Goal: Information Seeking & Learning: Learn about a topic

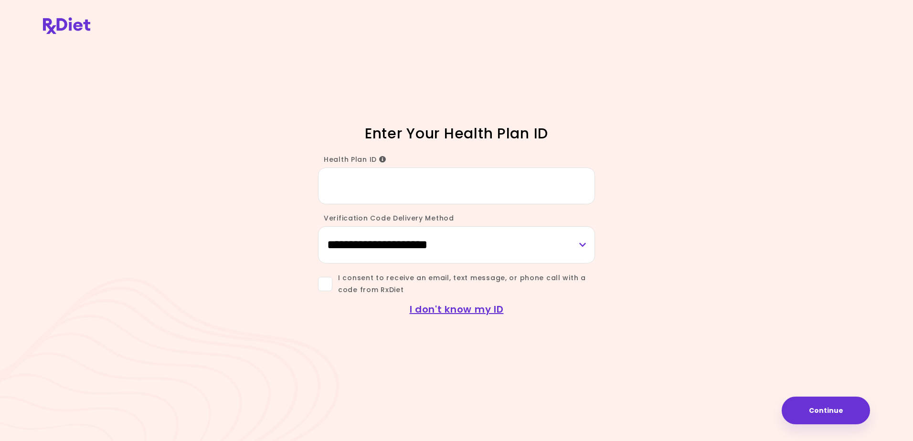
click at [360, 188] on input "Health Plan ID" at bounding box center [456, 186] width 277 height 37
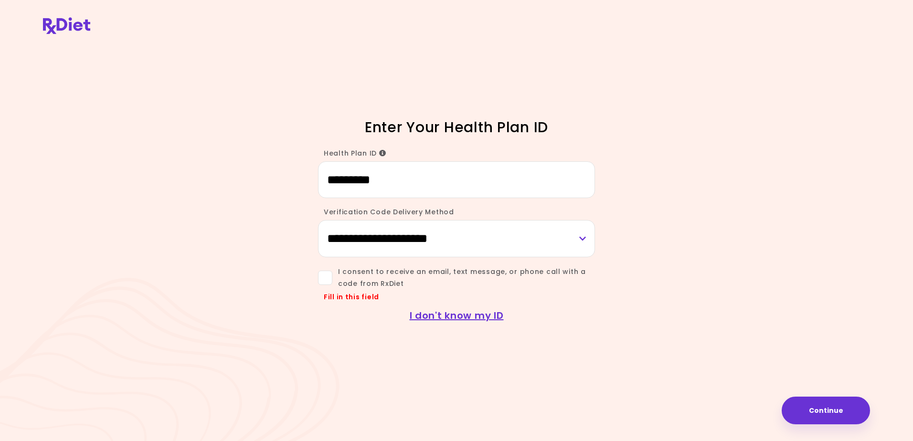
type input "*********"
click at [401, 228] on select "**********" at bounding box center [456, 238] width 277 height 37
select select "***"
click at [318, 220] on select "**********" at bounding box center [456, 238] width 277 height 37
click at [324, 279] on span at bounding box center [325, 278] width 14 height 14
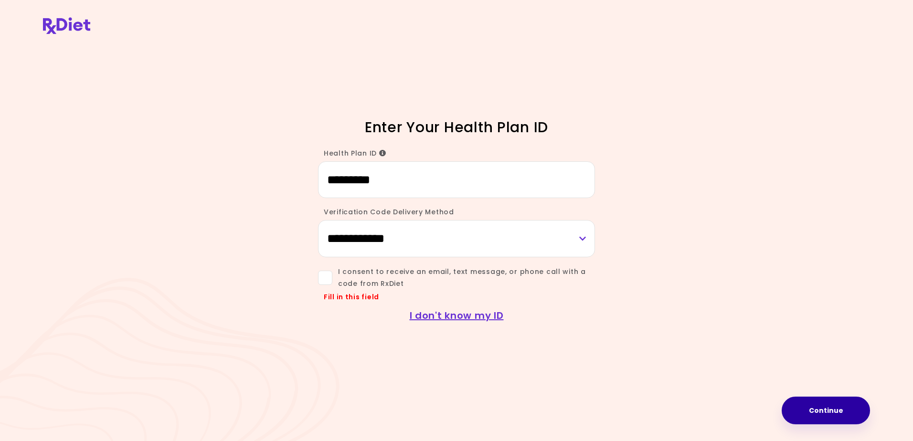
click at [827, 409] on button "Continue" at bounding box center [826, 411] width 88 height 28
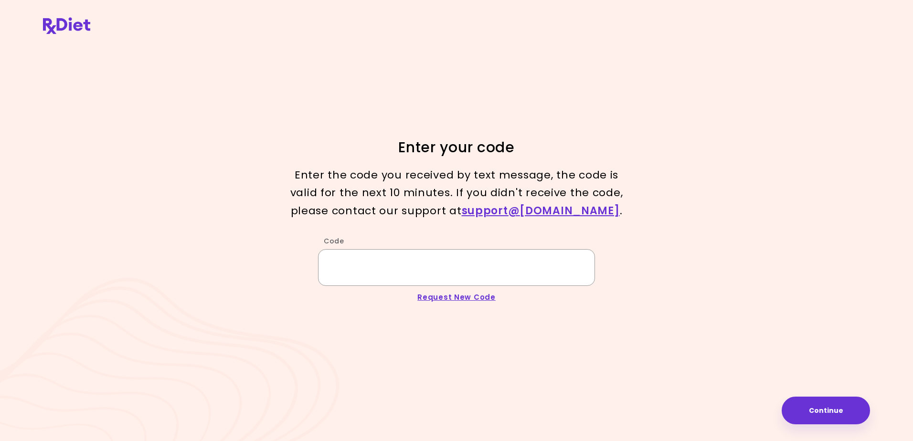
click at [331, 267] on input "Code" at bounding box center [456, 267] width 277 height 37
type input "******"
click at [833, 410] on button "Continue" at bounding box center [826, 411] width 88 height 28
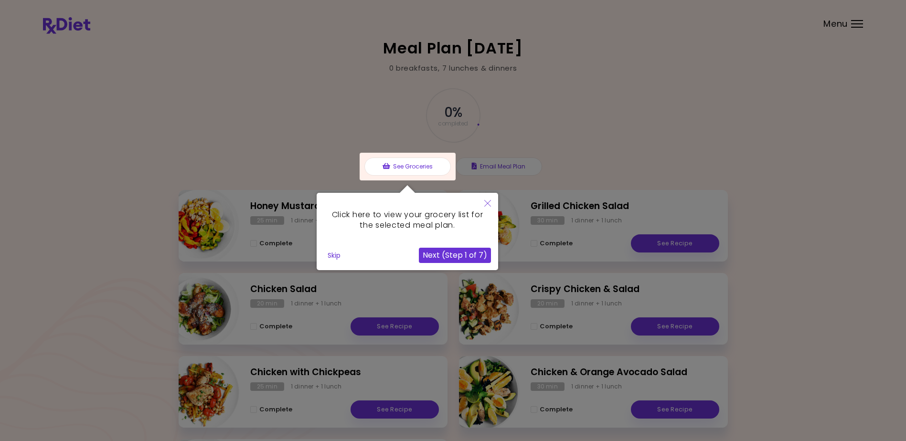
click at [485, 201] on button "Close" at bounding box center [487, 204] width 21 height 22
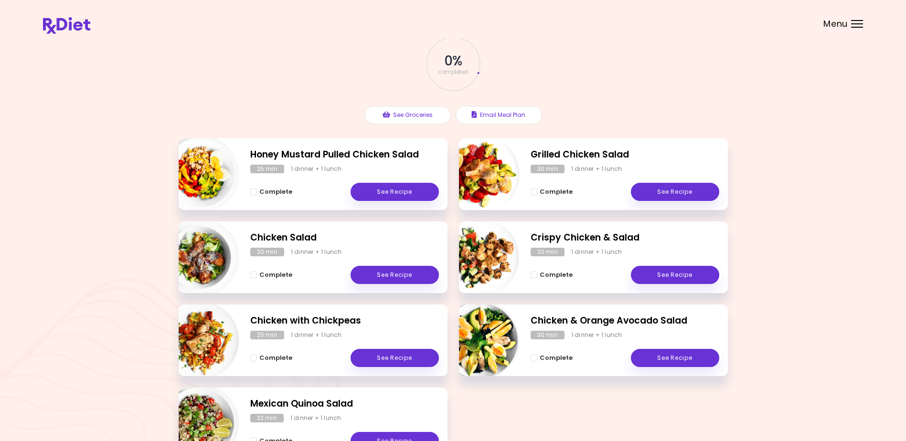
scroll to position [122, 0]
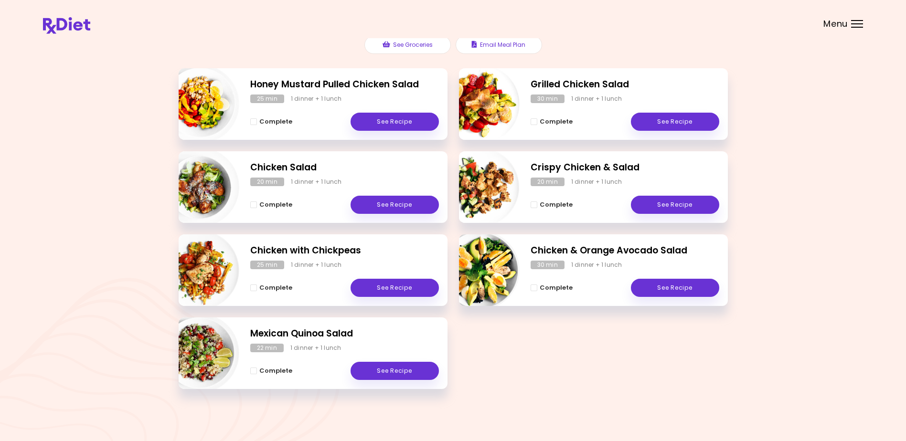
click at [858, 22] on div "Menu" at bounding box center [857, 24] width 12 height 8
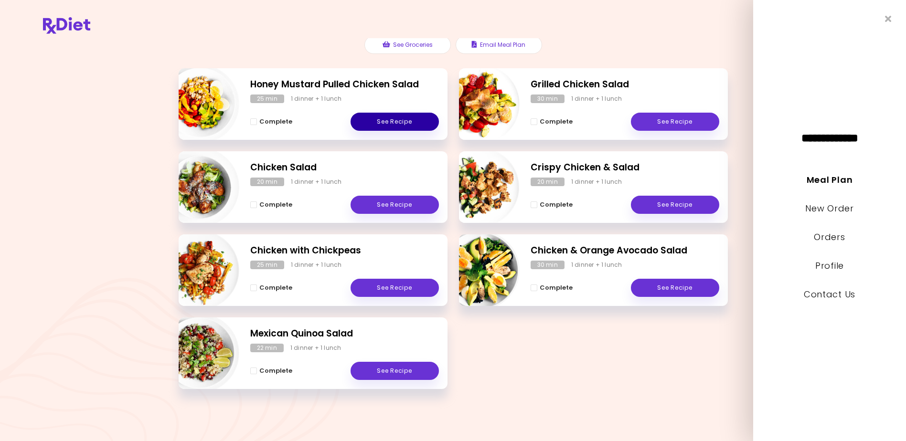
click at [382, 119] on link "See Recipe" at bounding box center [395, 122] width 88 height 18
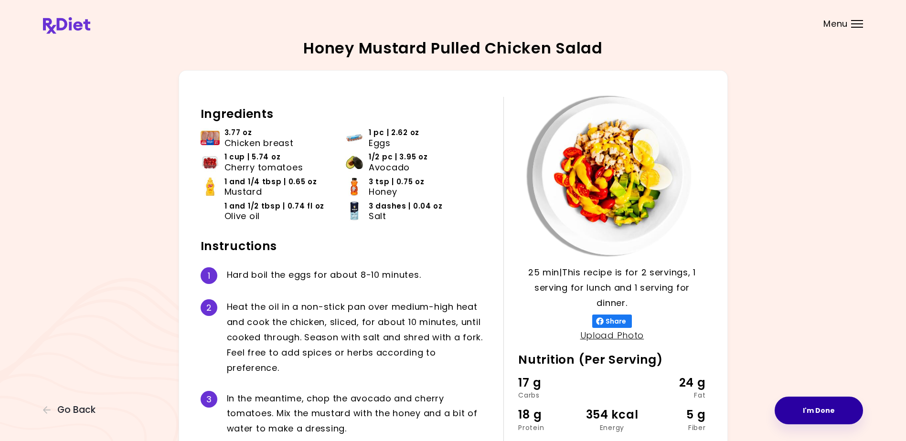
click at [812, 411] on button "I'm Done" at bounding box center [819, 411] width 88 height 28
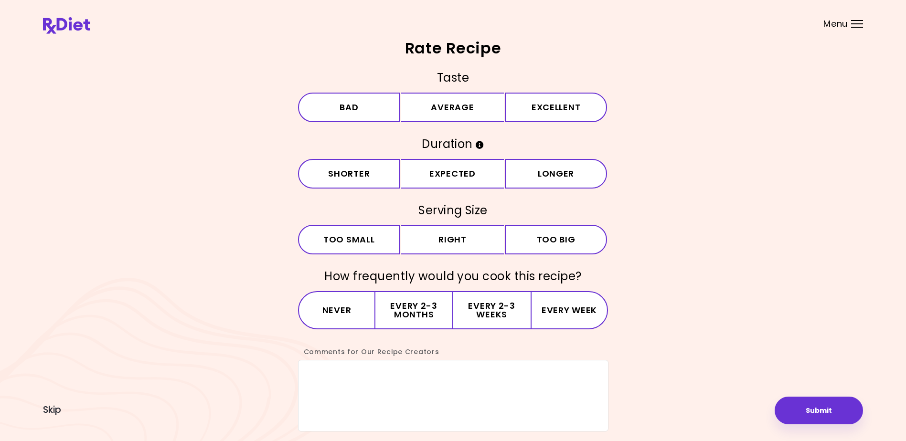
click at [858, 22] on div "Menu" at bounding box center [857, 24] width 12 height 8
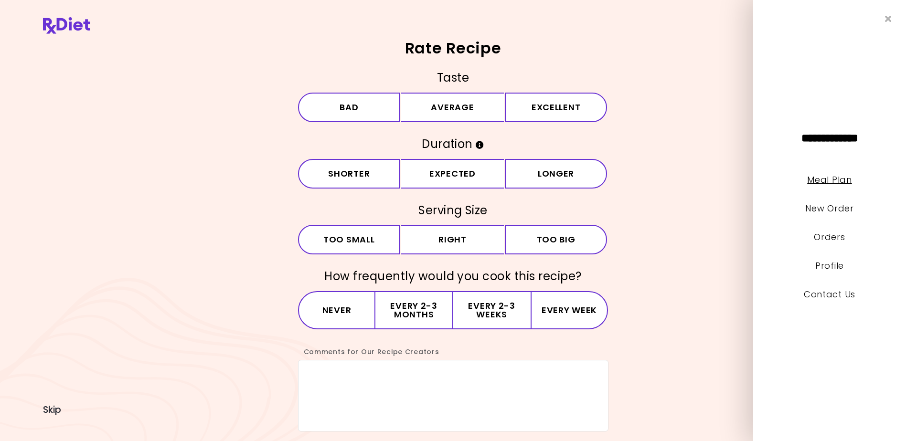
click at [822, 180] on link "Meal Plan" at bounding box center [829, 180] width 44 height 12
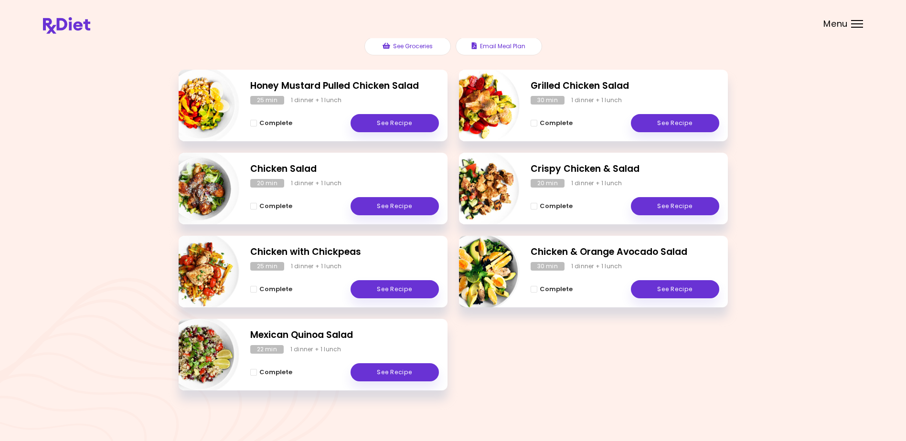
scroll to position [122, 0]
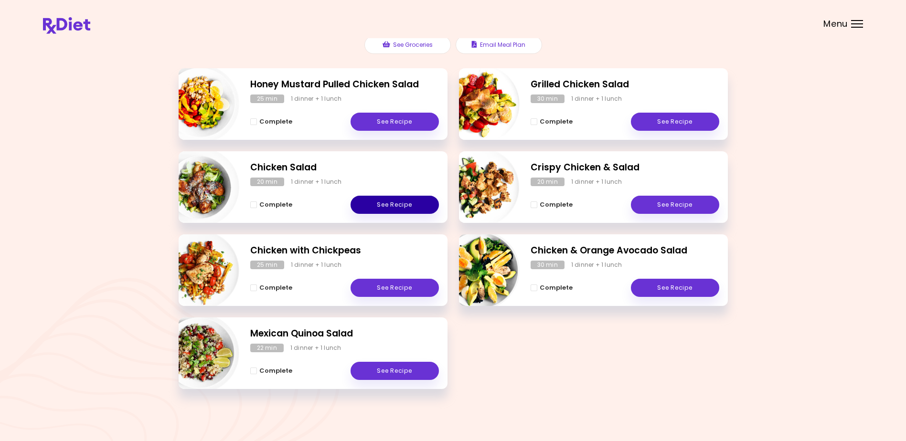
click at [391, 203] on link "See Recipe" at bounding box center [395, 205] width 88 height 18
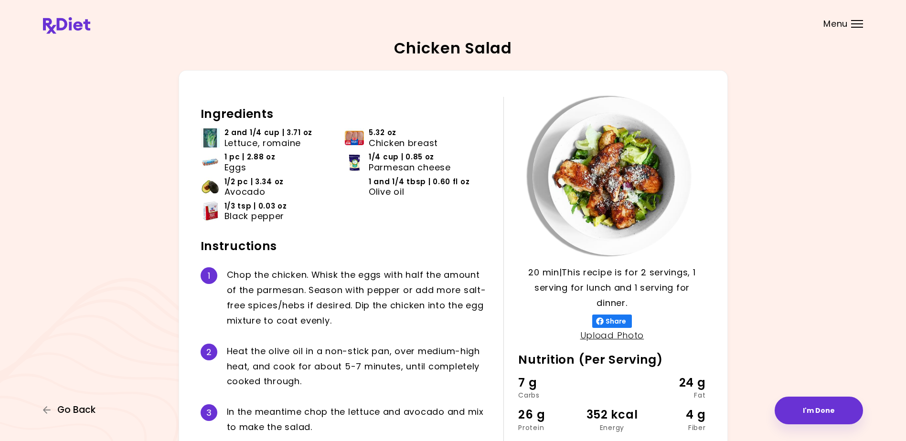
click at [74, 407] on span "Go Back" at bounding box center [76, 410] width 38 height 11
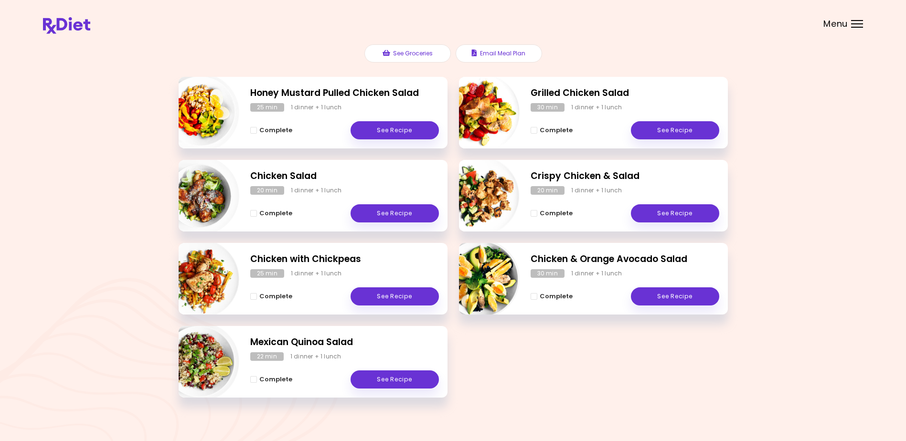
scroll to position [122, 0]
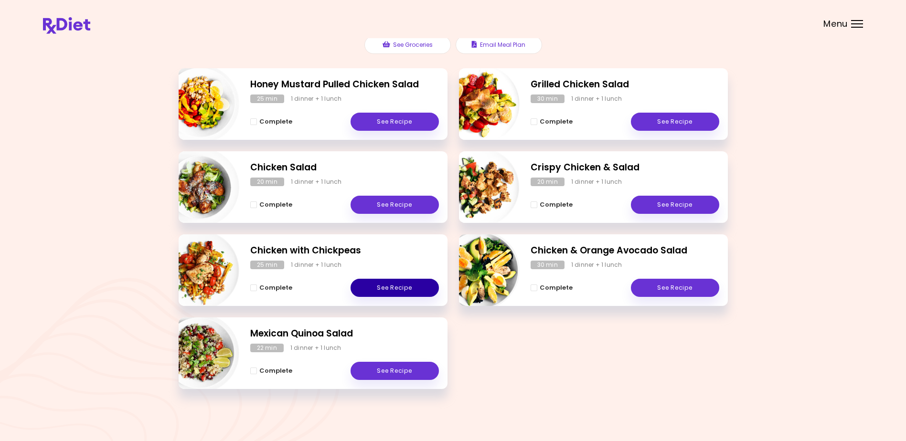
click at [388, 284] on link "See Recipe" at bounding box center [395, 288] width 88 height 18
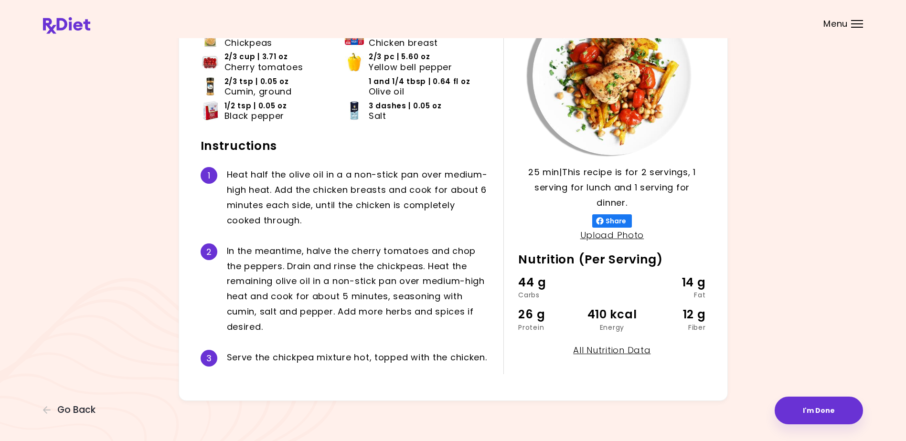
scroll to position [101, 0]
click at [71, 406] on span "Go Back" at bounding box center [76, 410] width 38 height 11
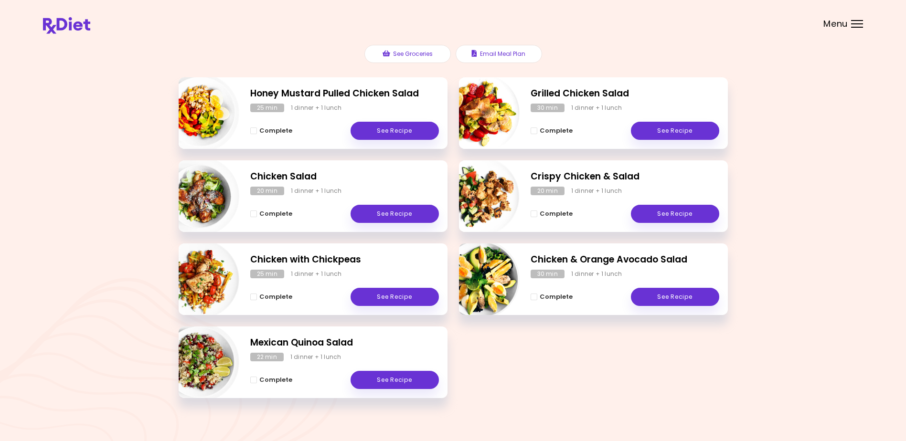
scroll to position [122, 0]
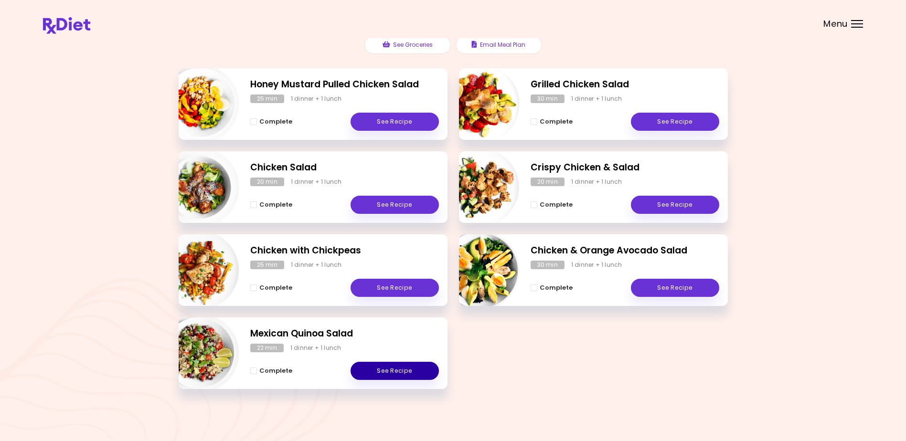
click at [399, 369] on link "See Recipe" at bounding box center [395, 371] width 88 height 18
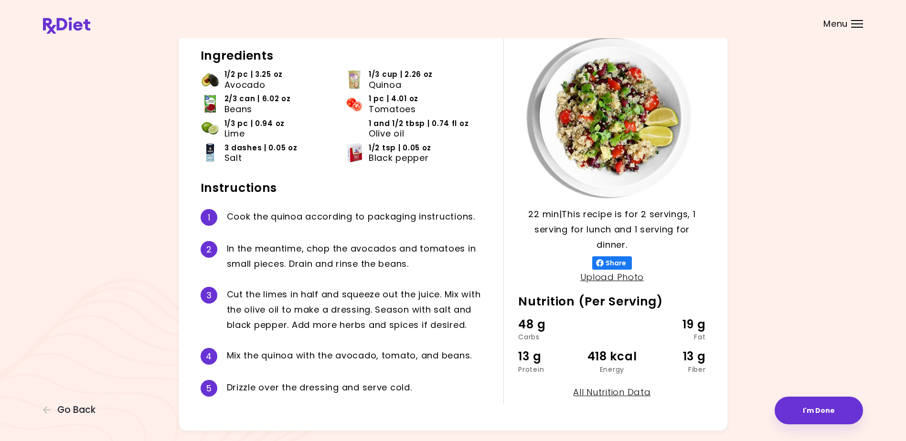
scroll to position [41, 0]
